Goal: Task Accomplishment & Management: Manage account settings

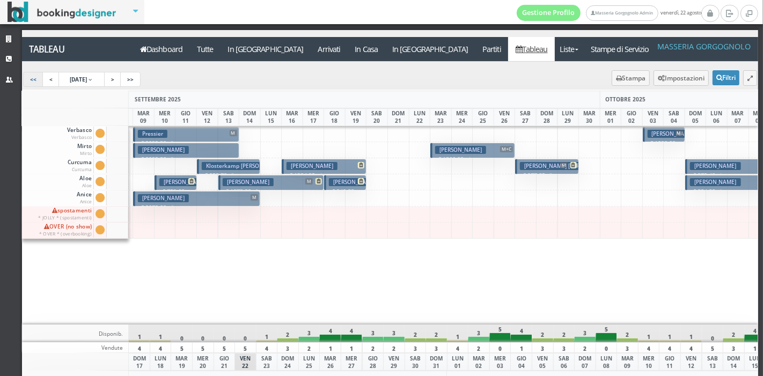
scroll to position [0, 483]
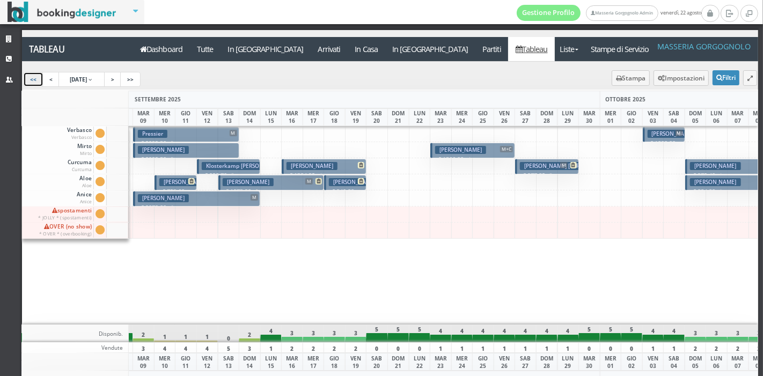
click at [30, 77] on link "<<" at bounding box center [33, 79] width 20 height 15
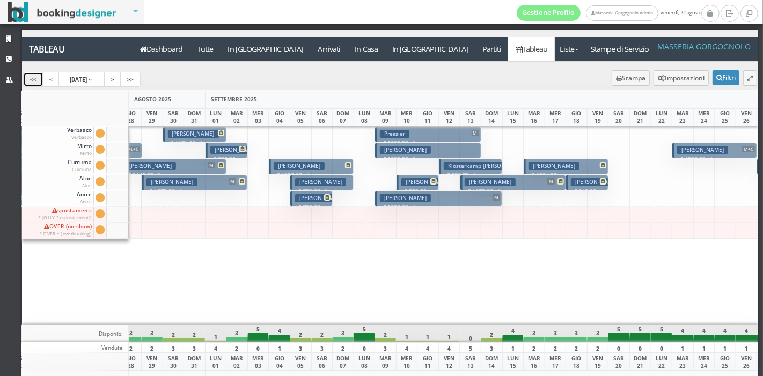
click at [30, 77] on link "<<" at bounding box center [33, 79] width 20 height 15
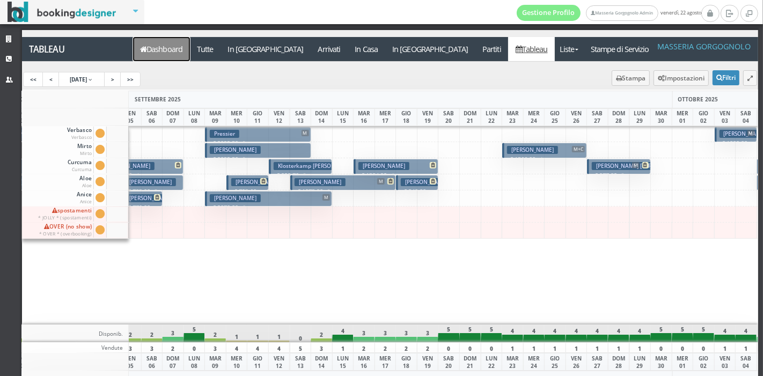
click at [183, 51] on link "Dashboard" at bounding box center [161, 49] width 57 height 24
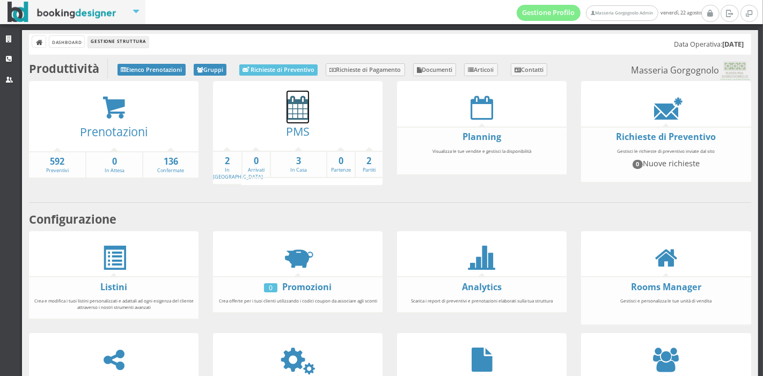
click at [291, 117] on icon at bounding box center [298, 108] width 23 height 24
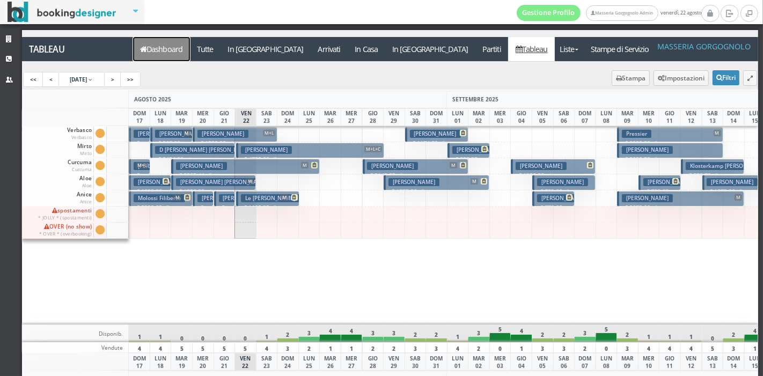
click at [173, 46] on link "Dashboard" at bounding box center [161, 49] width 57 height 24
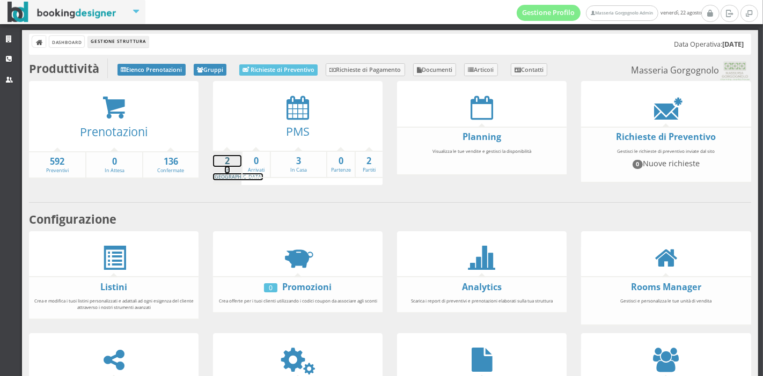
click at [229, 164] on strong "2" at bounding box center [227, 161] width 28 height 12
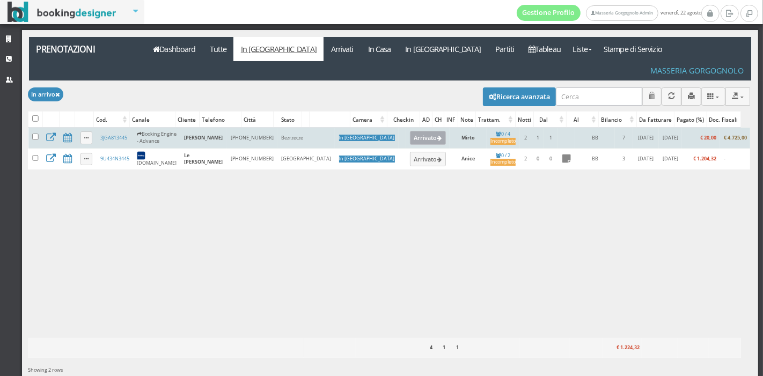
click at [410, 131] on button "Arrivato" at bounding box center [428, 138] width 36 height 14
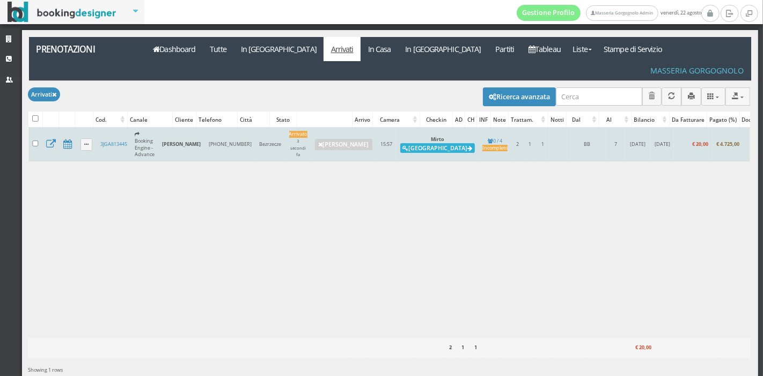
click at [401, 143] on button "[GEOGRAPHIC_DATA]" at bounding box center [438, 148] width 75 height 10
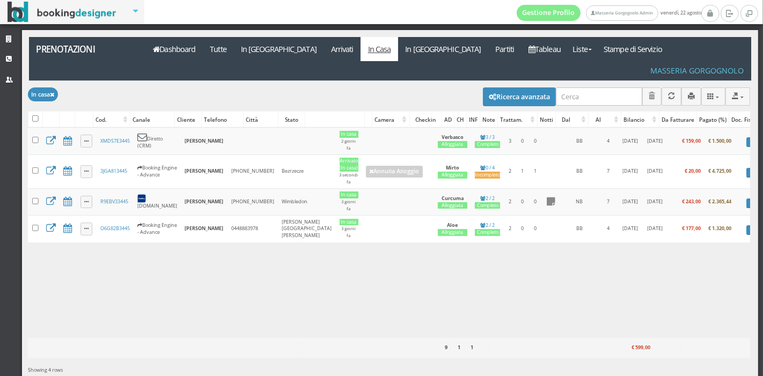
drag, startPoint x: 605, startPoint y: 321, endPoint x: 512, endPoint y: 338, distance: 94.4
click at [512, 339] on tr "9 1 1 € 599,00" at bounding box center [389, 348] width 723 height 19
